Goal: Task Accomplishment & Management: Complete application form

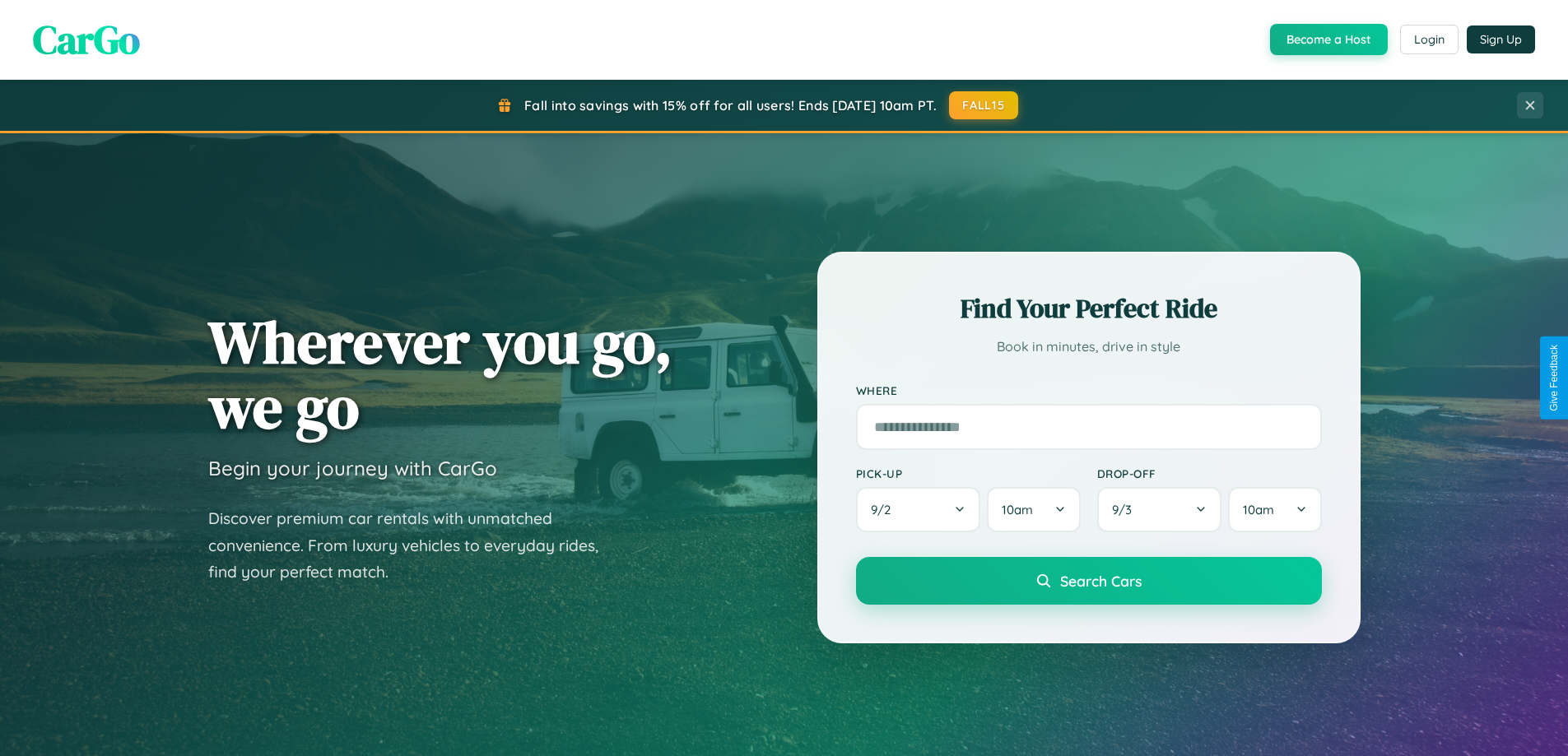
scroll to position [1133, 0]
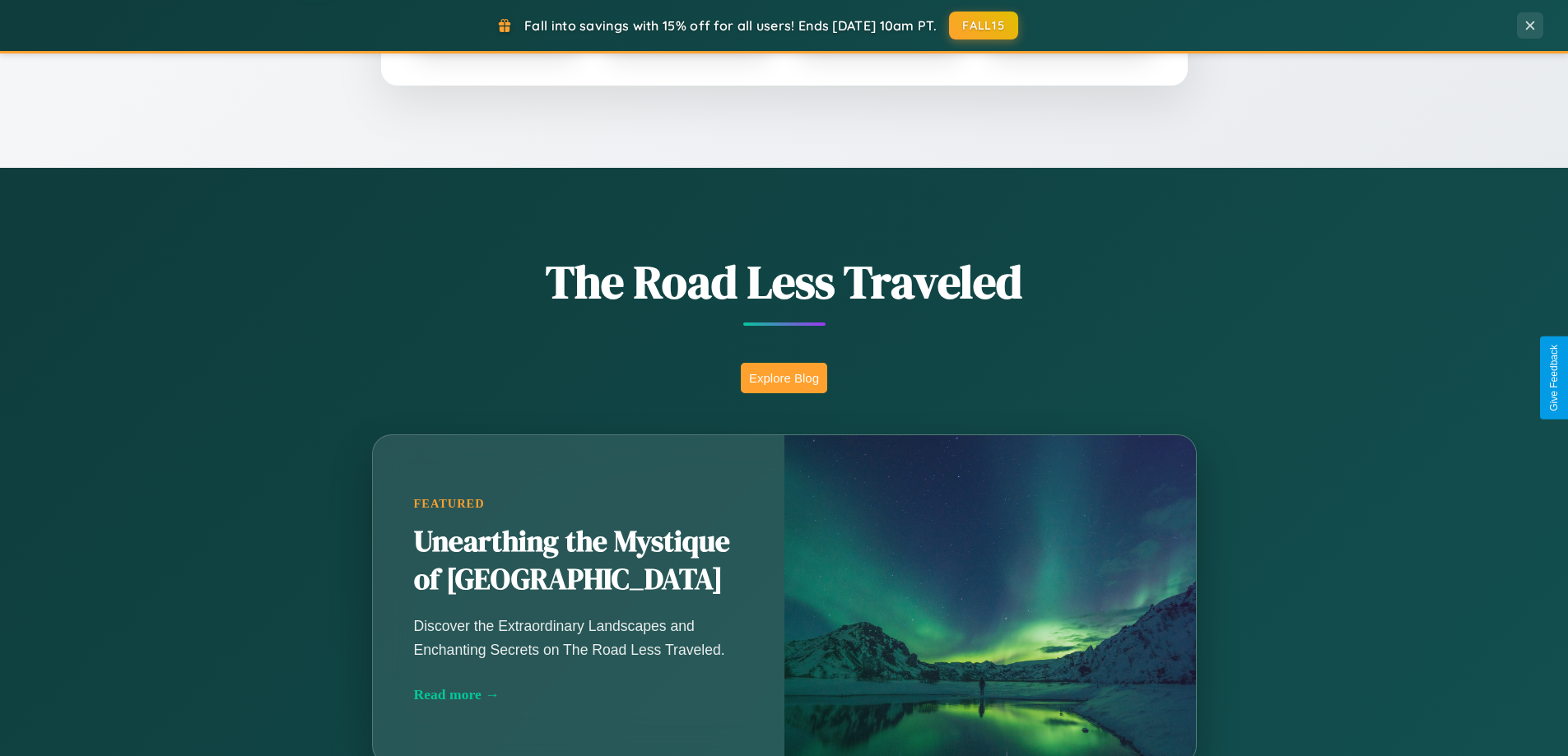
click at [783, 378] on button "Explore Blog" at bounding box center [783, 378] width 86 height 31
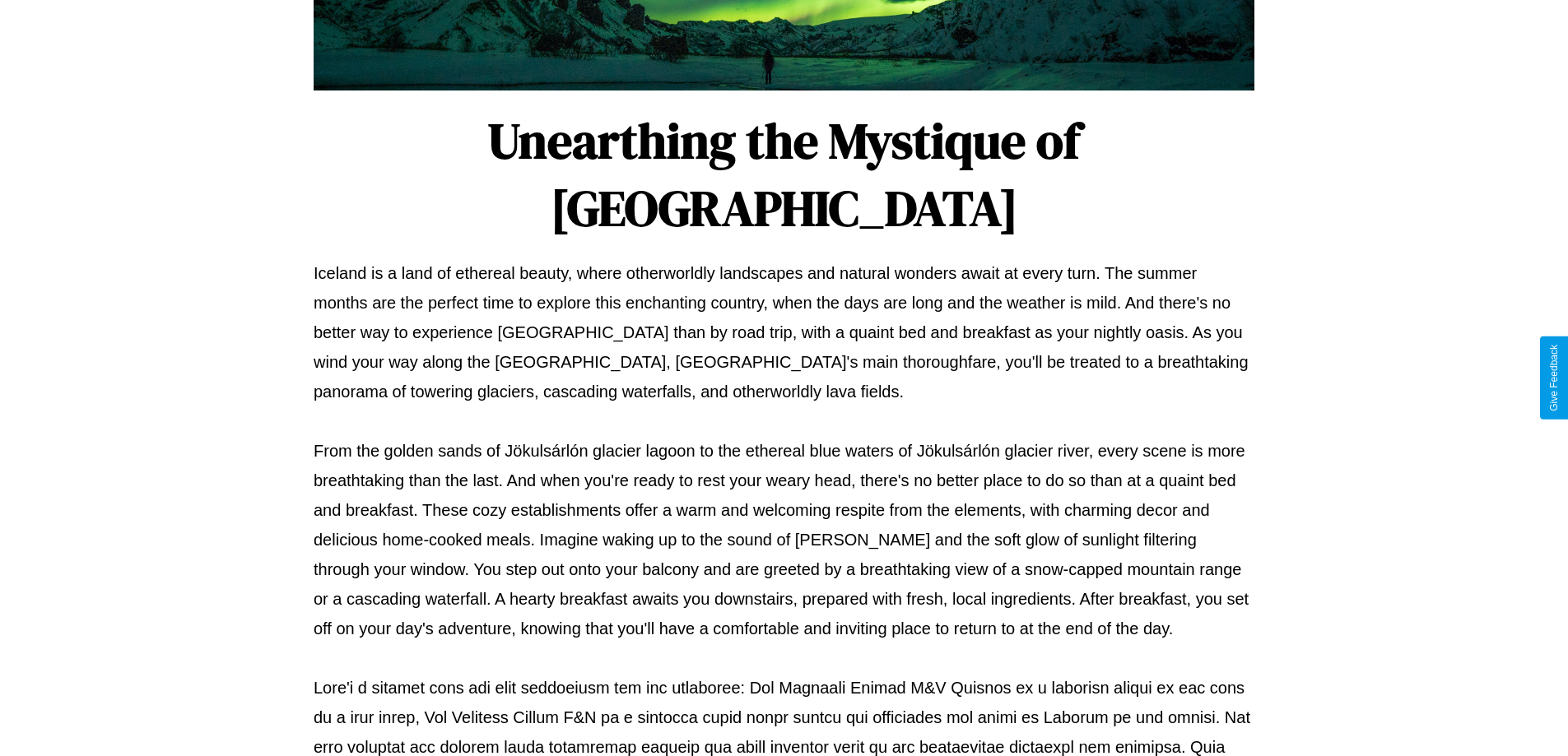
scroll to position [533, 0]
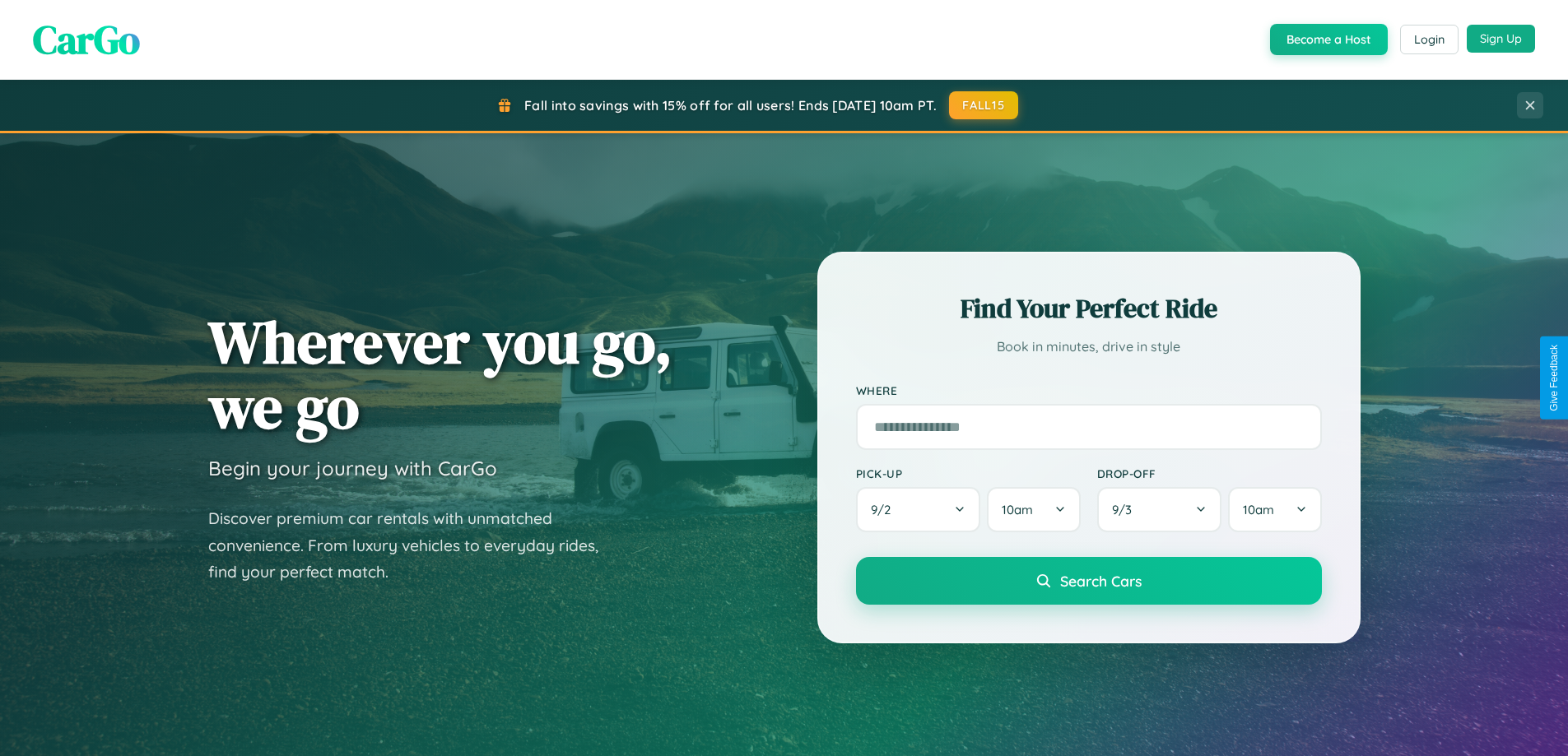
click at [1500, 38] on button "Sign Up" at bounding box center [1501, 38] width 68 height 28
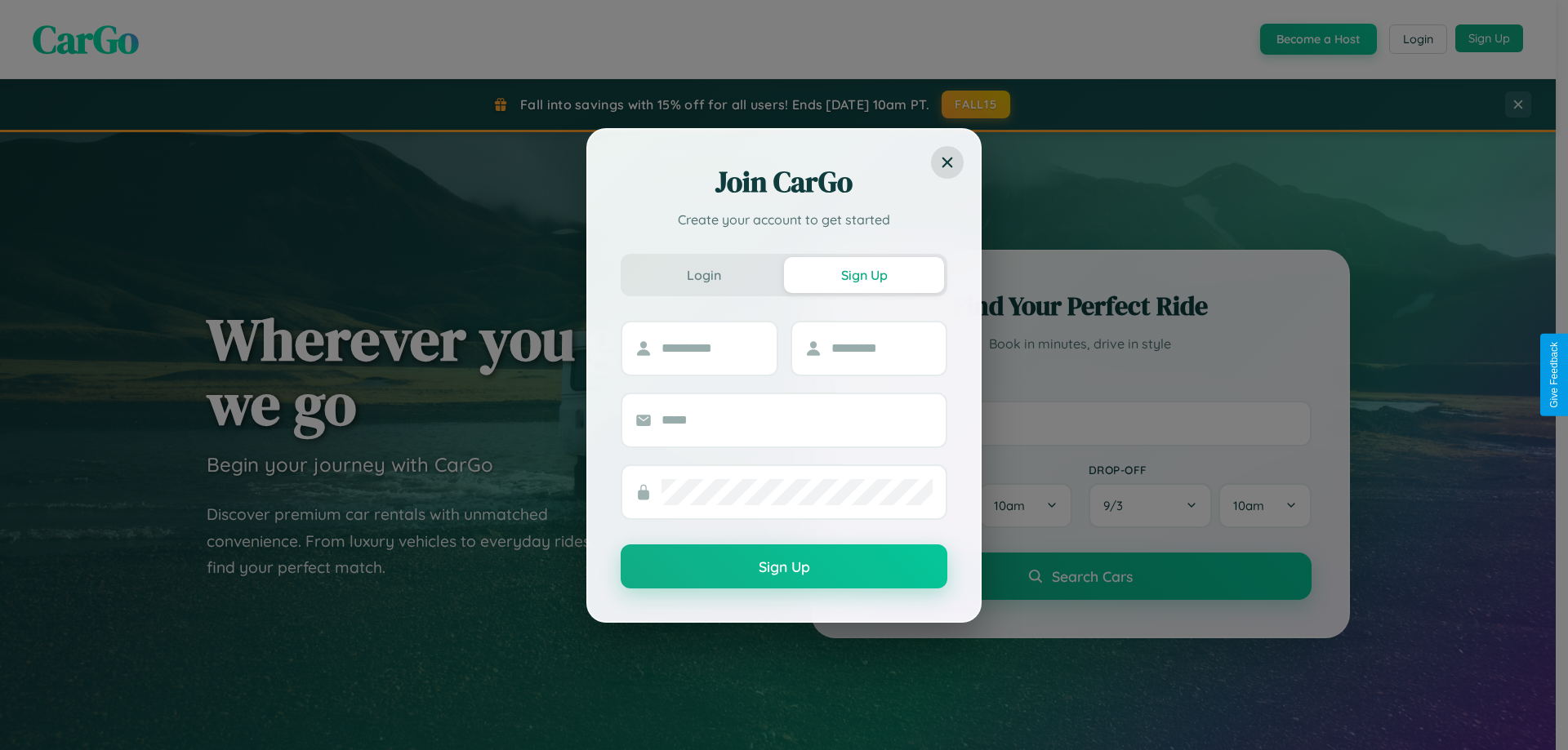
scroll to position [3142, 0]
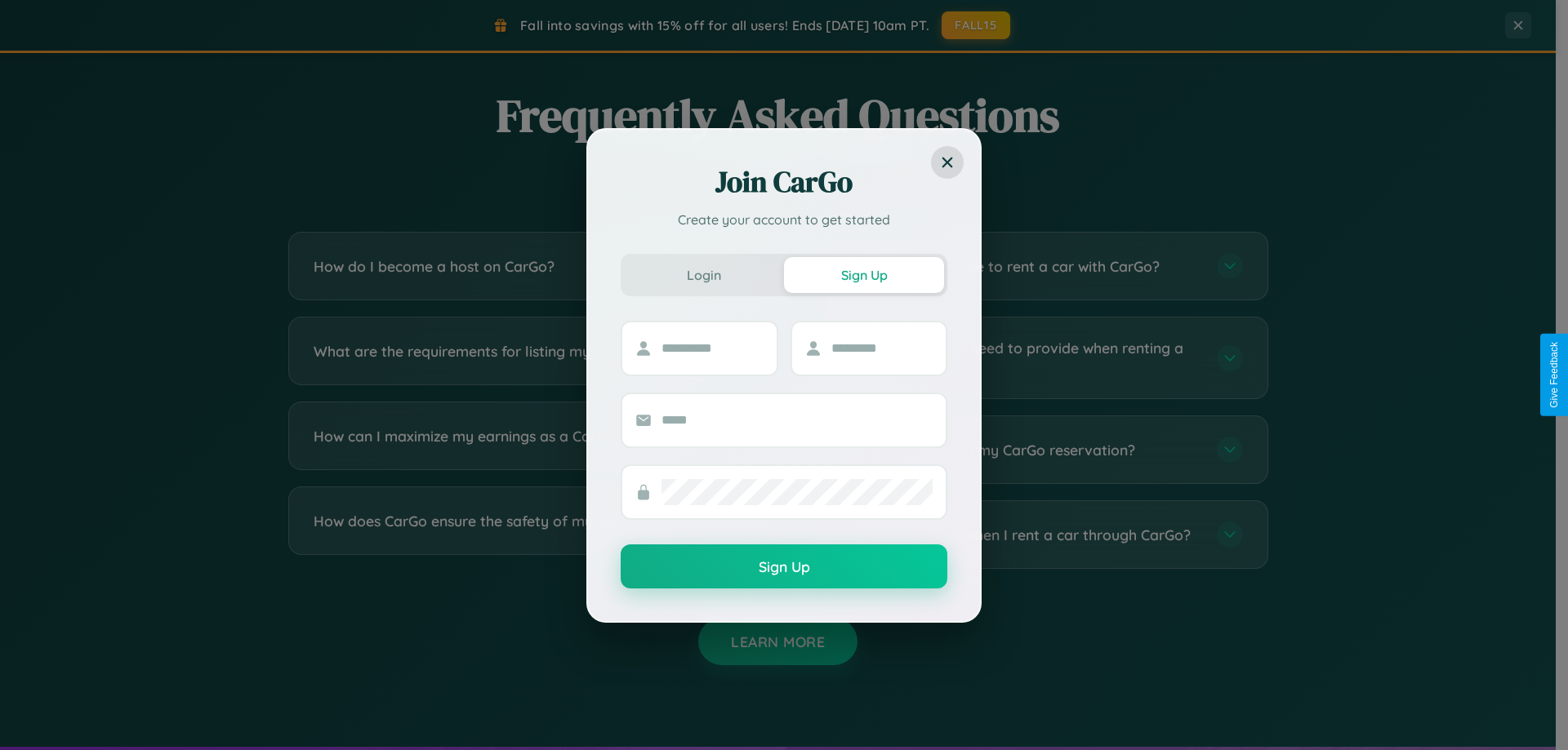
click at [524, 450] on div "Join CarGo Create your account to get started Login Sign Up Sign Up" at bounding box center [784, 375] width 1568 height 750
click at [524, 535] on div "Join CarGo Create your account to get started Login Sign Up Sign Up" at bounding box center [784, 375] width 1568 height 750
click at [524, 358] on div "Join CarGo Create your account to get started Login Sign Up Sign Up" at bounding box center [784, 375] width 1568 height 750
click at [1031, 358] on div "Join CarGo Create your account to get started Login Sign Up Sign Up" at bounding box center [784, 375] width 1568 height 750
click at [524, 450] on div "Join CarGo Create your account to get started Login Sign Up Sign Up" at bounding box center [784, 375] width 1568 height 750
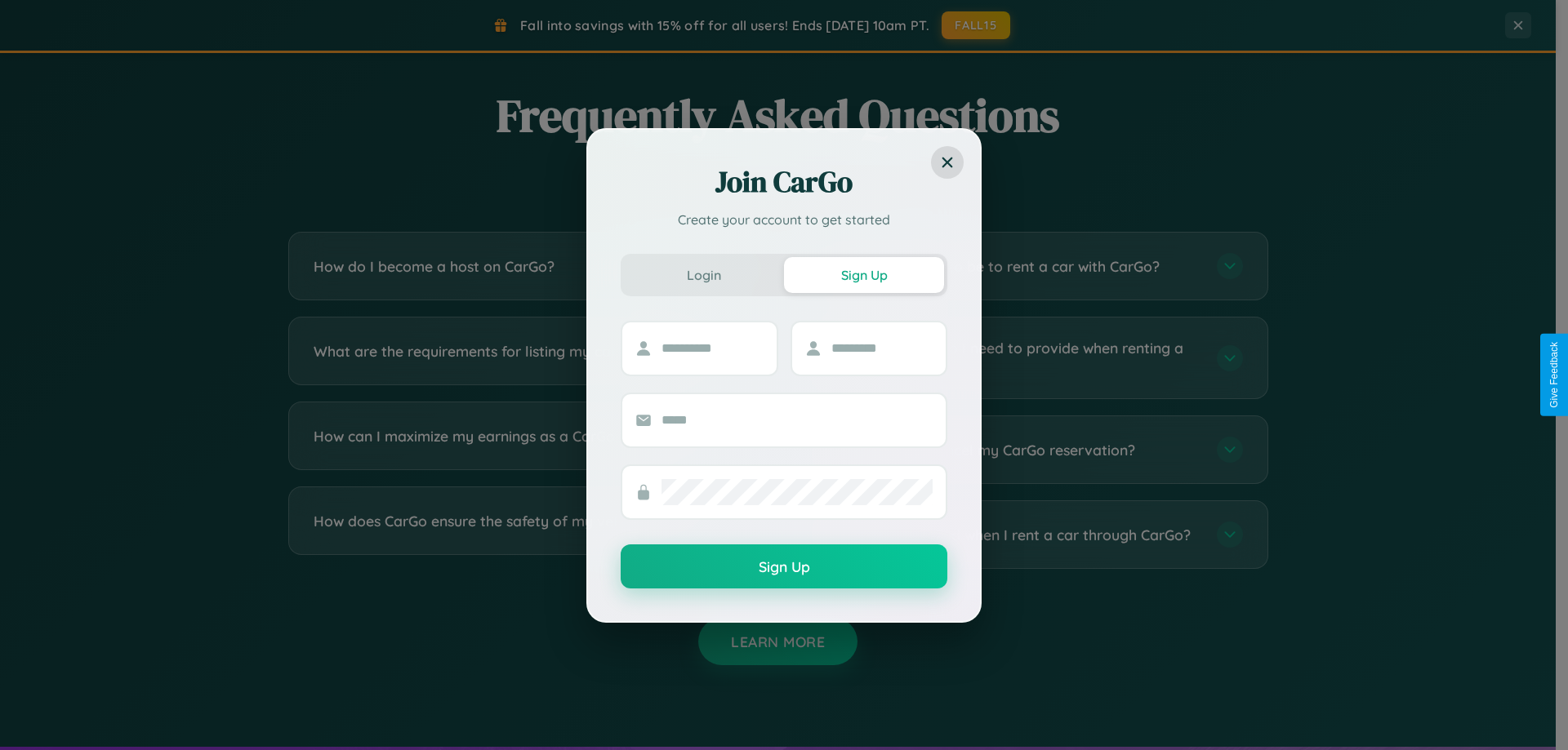
click at [1031, 266] on div "Join CarGo Create your account to get started Login Sign Up Sign Up" at bounding box center [784, 375] width 1568 height 750
